Goal: Task Accomplishment & Management: Use online tool/utility

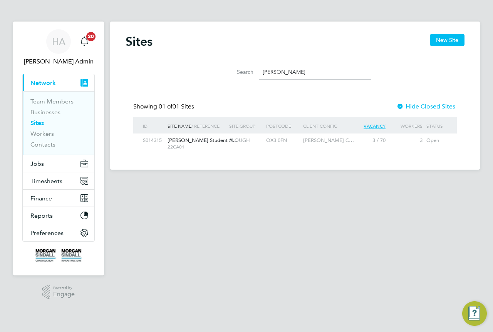
scroll to position [15, 50]
click at [40, 164] on span "Jobs" at bounding box center [36, 163] width 13 height 7
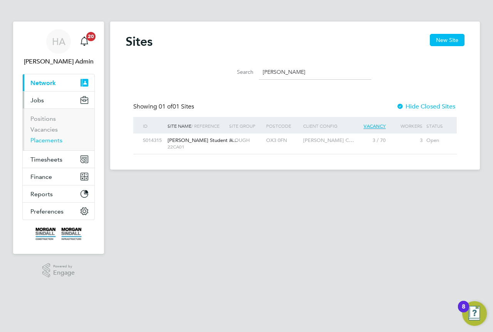
click at [48, 139] on link "Placements" at bounding box center [46, 140] width 32 height 7
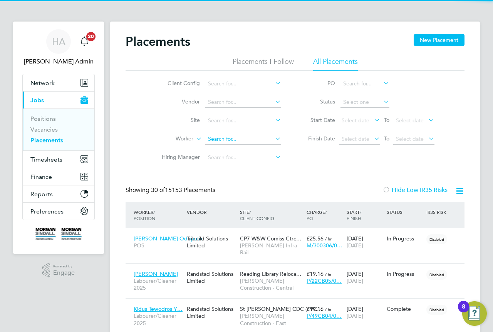
click at [233, 136] on input at bounding box center [243, 139] width 76 height 11
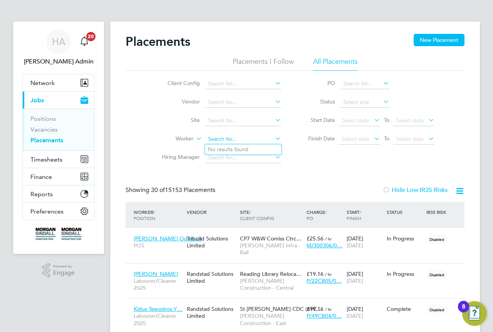
paste input "[PERSON_NAME]"
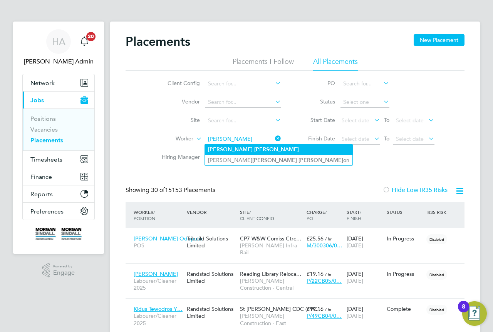
click at [254, 148] on b "[PERSON_NAME]" at bounding box center [276, 149] width 45 height 7
type input "[PERSON_NAME]"
